Goal: Information Seeking & Learning: Learn about a topic

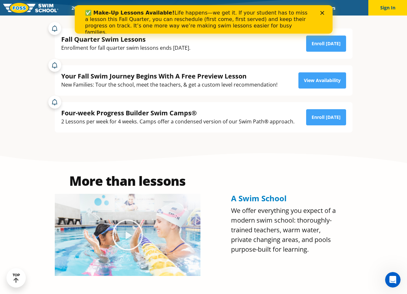
click at [323, 12] on polygon "Close" at bounding box center [322, 13] width 4 height 4
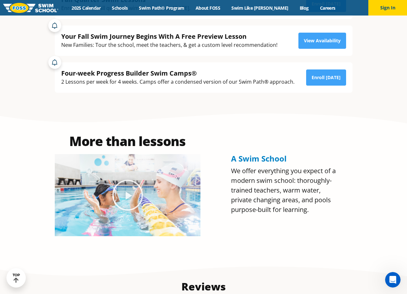
scroll to position [161, 0]
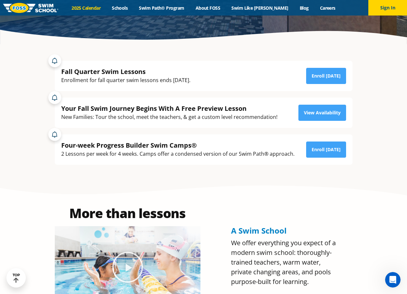
click at [103, 6] on link "2025 Calendar" at bounding box center [86, 8] width 40 height 6
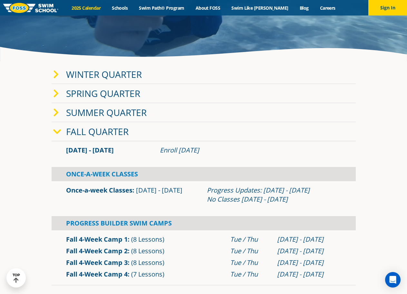
scroll to position [194, 0]
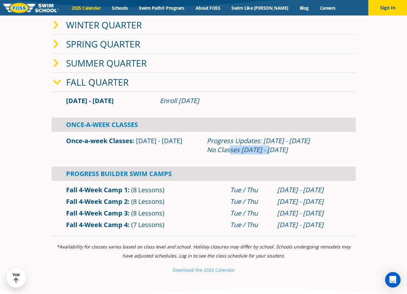
drag, startPoint x: 226, startPoint y: 148, endPoint x: 270, endPoint y: 151, distance: 44.0
click at [268, 152] on div "Progress Updates: Nov 4 - Nov 10 No Classes Nov 26 - Nov 30" at bounding box center [274, 145] width 135 height 18
click at [116, 62] on link "Summer Quarter" at bounding box center [106, 63] width 81 height 12
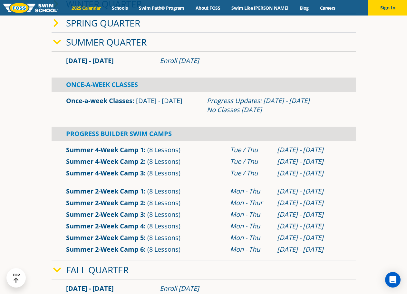
scroll to position [226, 0]
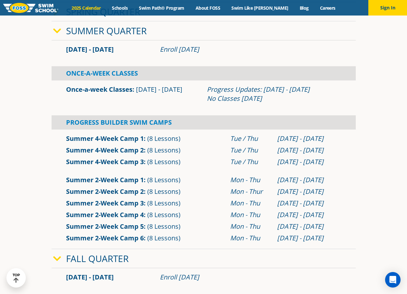
click at [121, 35] on link "Summer Quarter" at bounding box center [106, 31] width 81 height 12
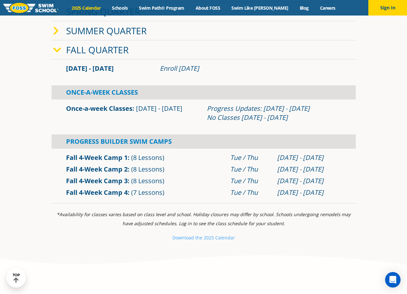
click at [206, 78] on div "Sep 2 - Dec 22 Enroll July 29, 2025 Once-A-Week Classes Once-a-week Classes" at bounding box center [204, 131] width 305 height 144
drag, startPoint x: 161, startPoint y: 65, endPoint x: 218, endPoint y: 74, distance: 57.1
click at [218, 74] on div "Sep 2 - Dec 22 Enroll July 29, 2025" at bounding box center [204, 69] width 305 height 12
drag, startPoint x: 260, startPoint y: 119, endPoint x: 275, endPoint y: 122, distance: 15.4
click at [271, 121] on div "Progress Updates: Nov 4 - Nov 10 No Classes Nov 26 - Nov 30" at bounding box center [274, 113] width 135 height 18
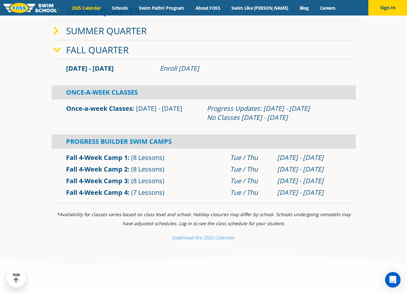
click at [283, 123] on div "Once-a-week Classes Sep 2 - Dec 22 Progress Updates: Nov 4 - Nov 10 No Classes …" at bounding box center [204, 113] width 305 height 21
drag, startPoint x: 293, startPoint y: 119, endPoint x: 243, endPoint y: 115, distance: 49.9
click at [243, 115] on div "Progress Updates: Nov 4 - Nov 10 No Classes Nov 26 - Nov 30" at bounding box center [274, 113] width 135 height 18
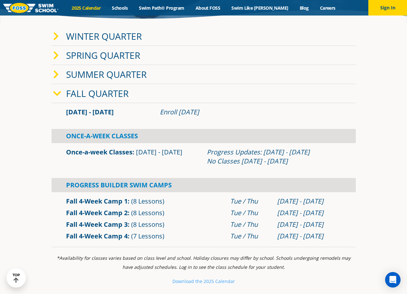
scroll to position [129, 0]
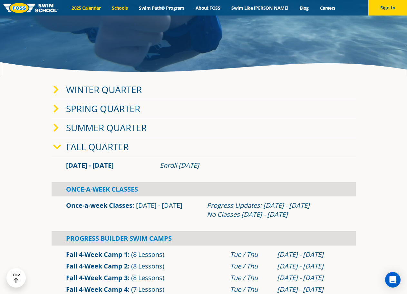
click at [133, 7] on link "Schools" at bounding box center [119, 8] width 27 height 6
